Goal: Information Seeking & Learning: Learn about a topic

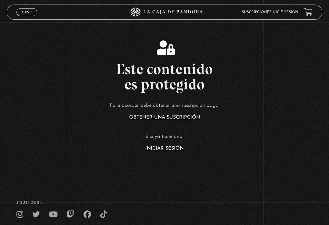
click at [156, 151] on link "Iniciar Sesión" at bounding box center [164, 148] width 38 height 5
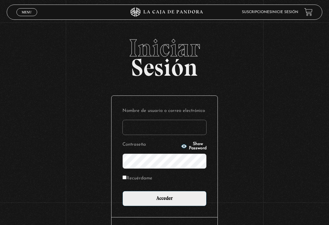
type input "[EMAIL_ADDRESS][DOMAIN_NAME]"
click at [164, 200] on input "Acceder" at bounding box center [164, 198] width 84 height 15
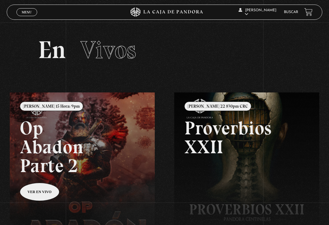
click at [291, 11] on link "Buscar" at bounding box center [291, 12] width 14 height 4
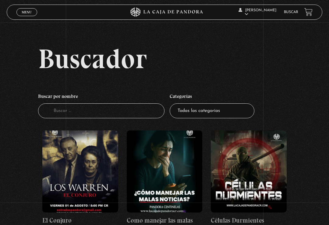
click at [100, 111] on input "Buscador" at bounding box center [101, 110] width 126 height 15
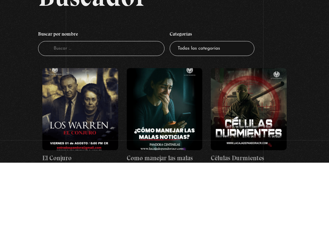
type input "V"
type input "Naves"
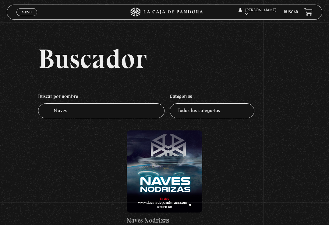
click at [161, 174] on figure at bounding box center [165, 172] width 76 height 82
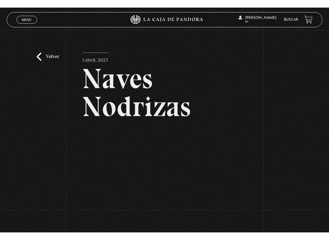
scroll to position [6, 0]
